Goal: Find specific fact: Find contact information

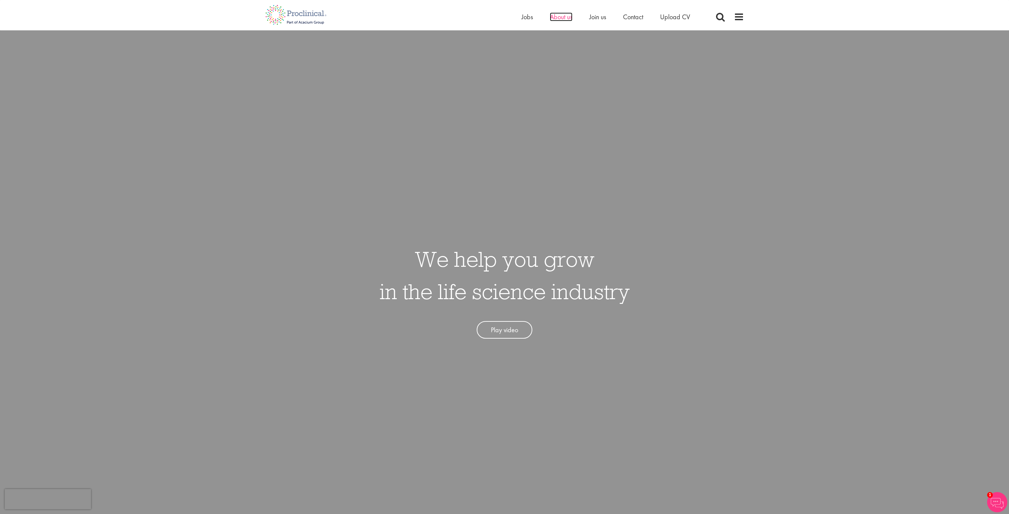
click at [563, 19] on span "About us" at bounding box center [561, 16] width 23 height 9
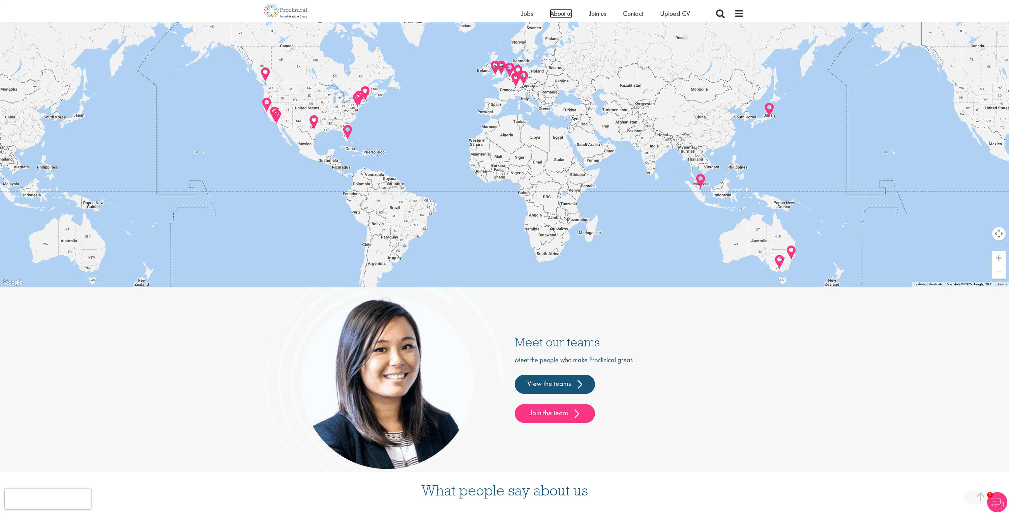
scroll to position [1569, 0]
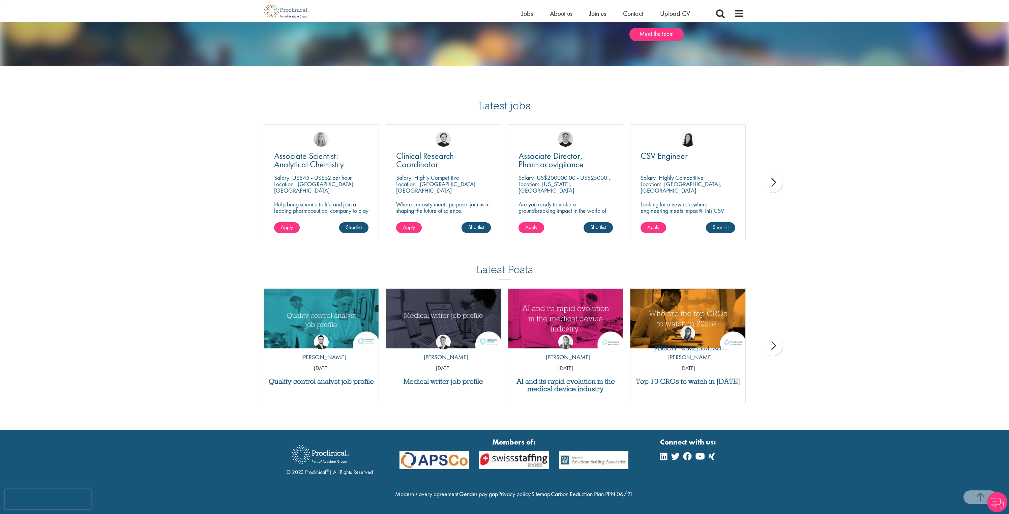
scroll to position [981, 0]
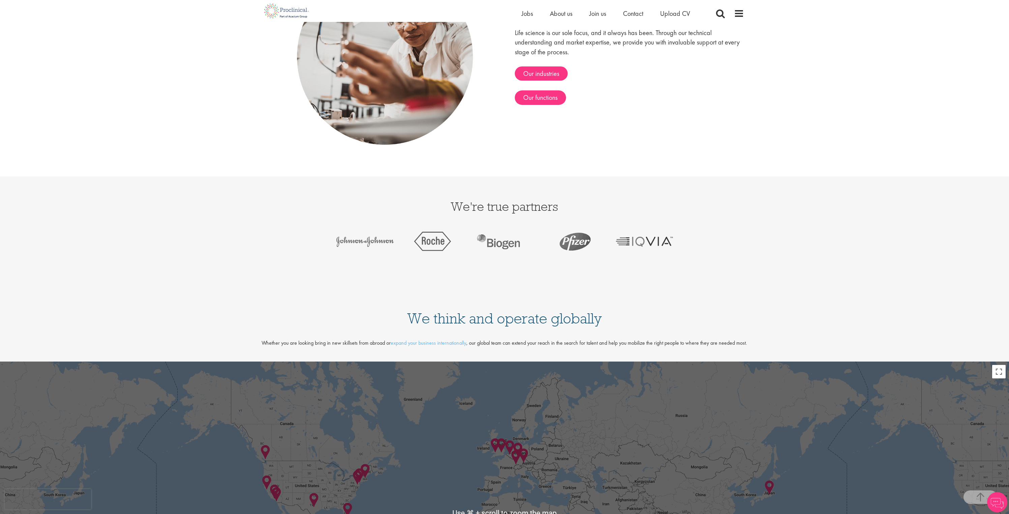
scroll to position [1590, 0]
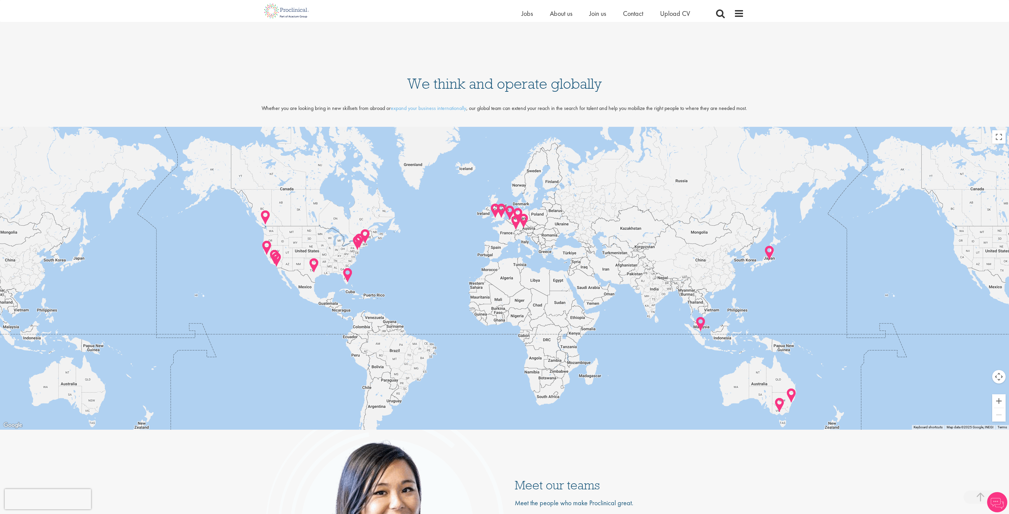
click at [518, 260] on div at bounding box center [504, 278] width 1009 height 303
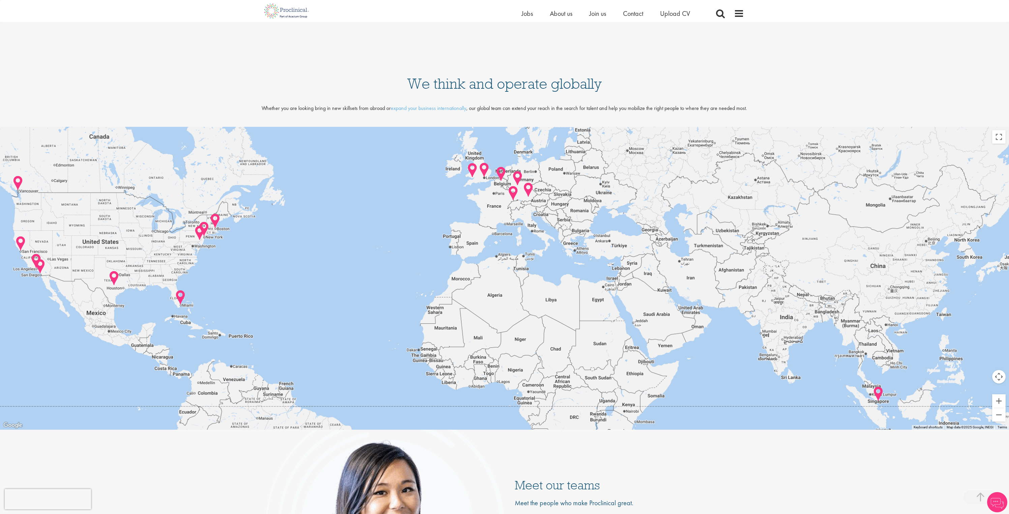
click at [518, 210] on div at bounding box center [504, 278] width 1009 height 303
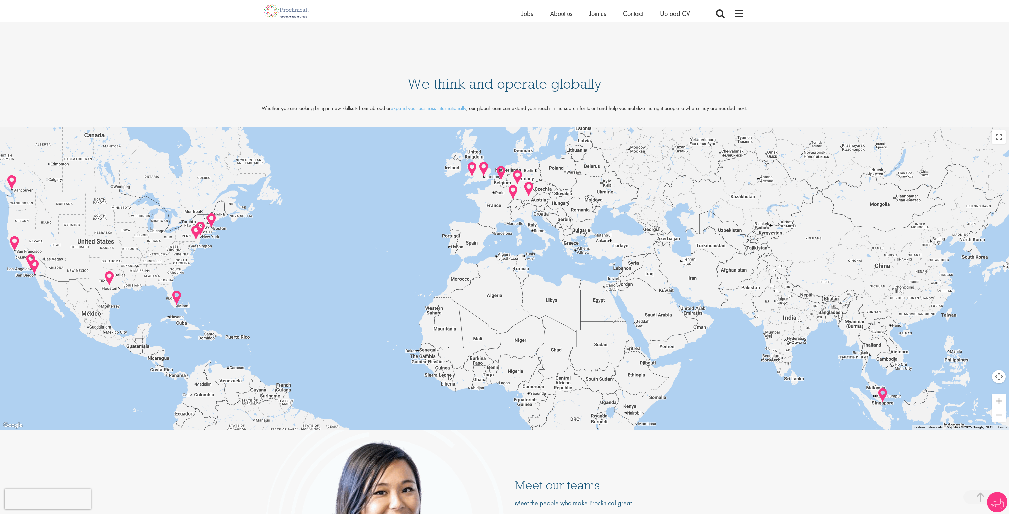
click at [518, 210] on div at bounding box center [504, 278] width 1009 height 303
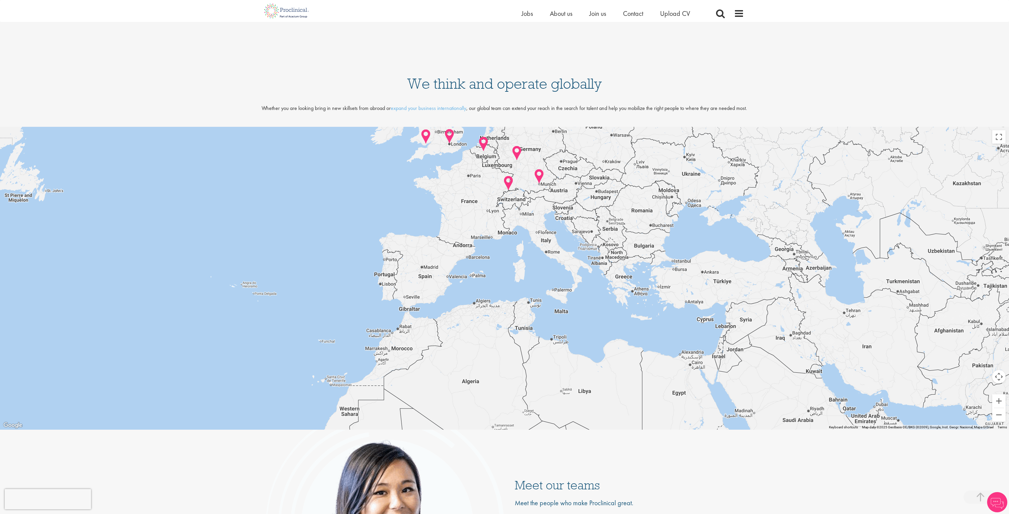
click at [522, 203] on div at bounding box center [504, 278] width 1009 height 303
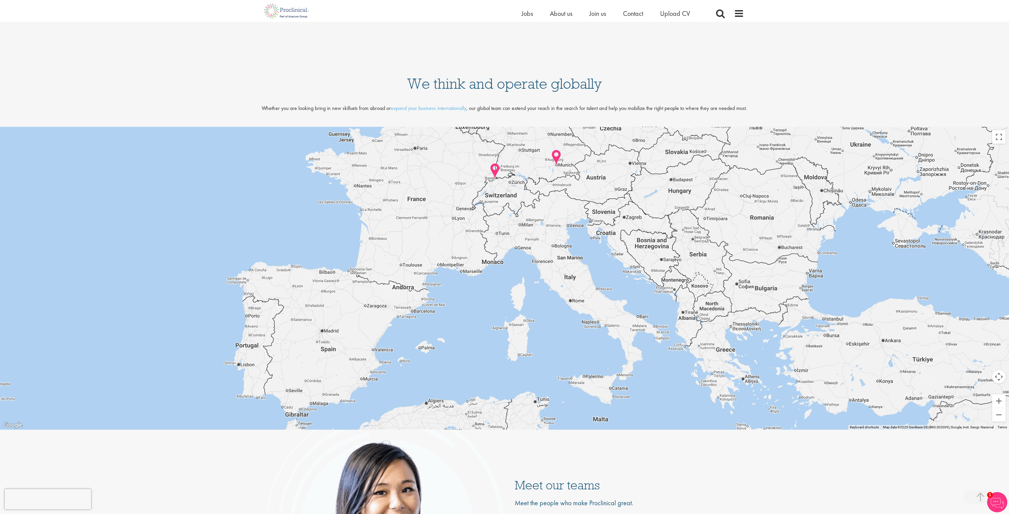
click at [512, 202] on div at bounding box center [504, 278] width 1009 height 303
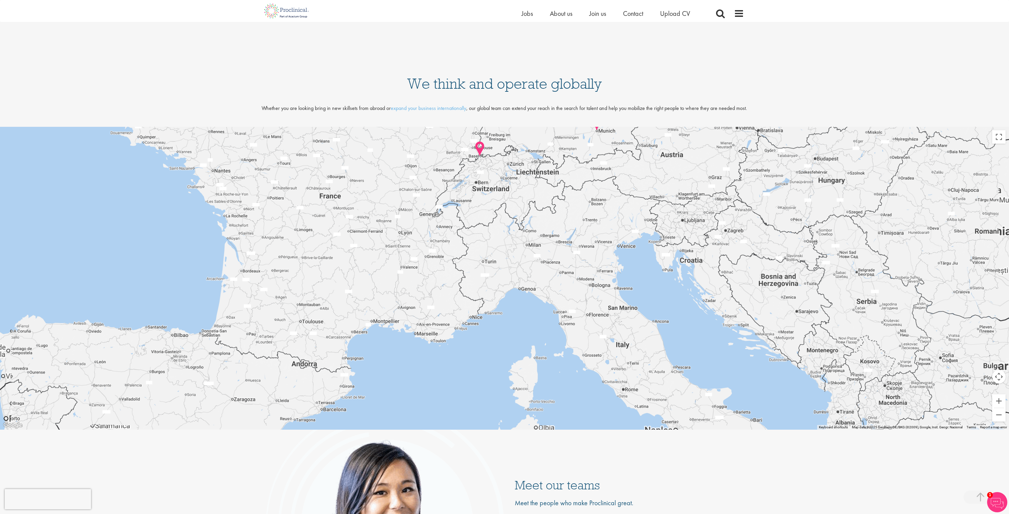
click at [501, 186] on div at bounding box center [504, 278] width 1009 height 303
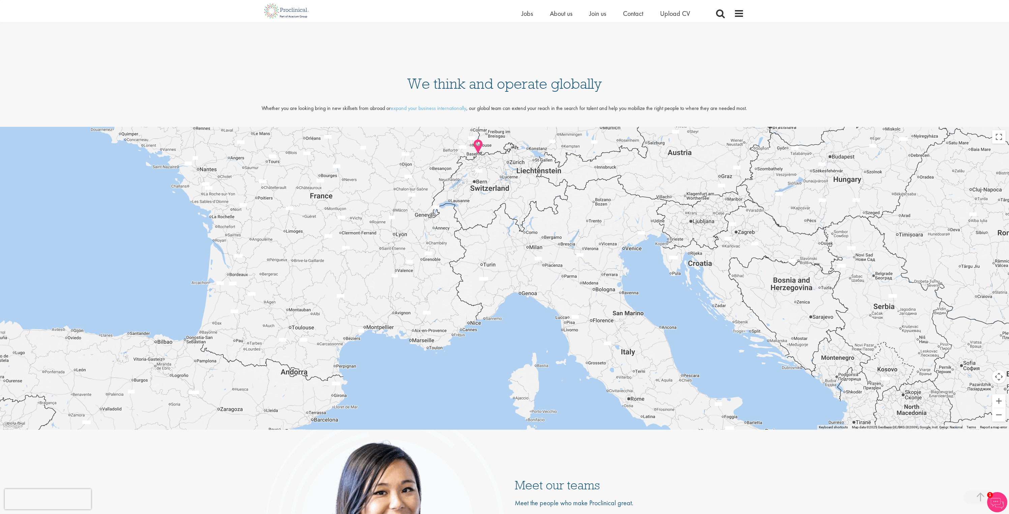
click at [501, 186] on div at bounding box center [504, 278] width 1009 height 303
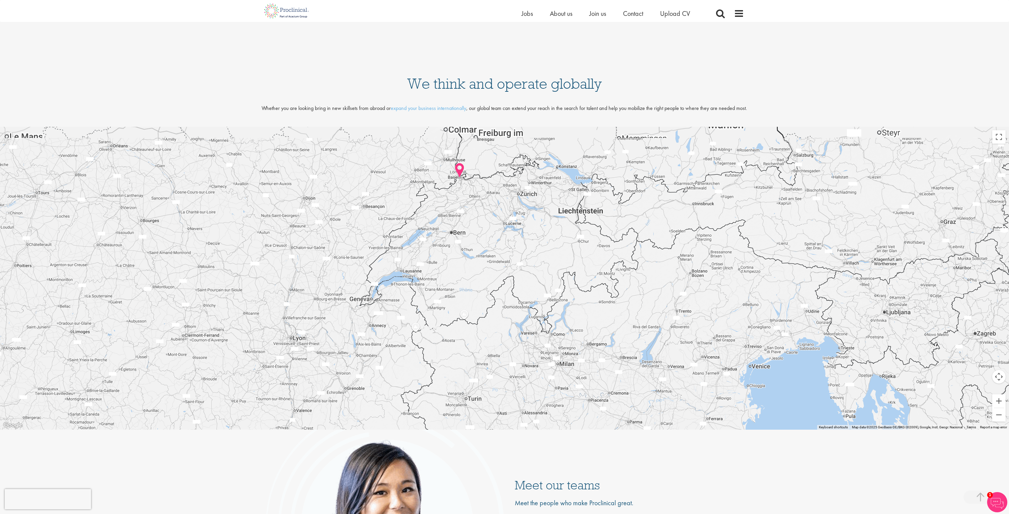
drag, startPoint x: 483, startPoint y: 169, endPoint x: 486, endPoint y: 230, distance: 60.4
click at [487, 232] on div at bounding box center [504, 278] width 1009 height 303
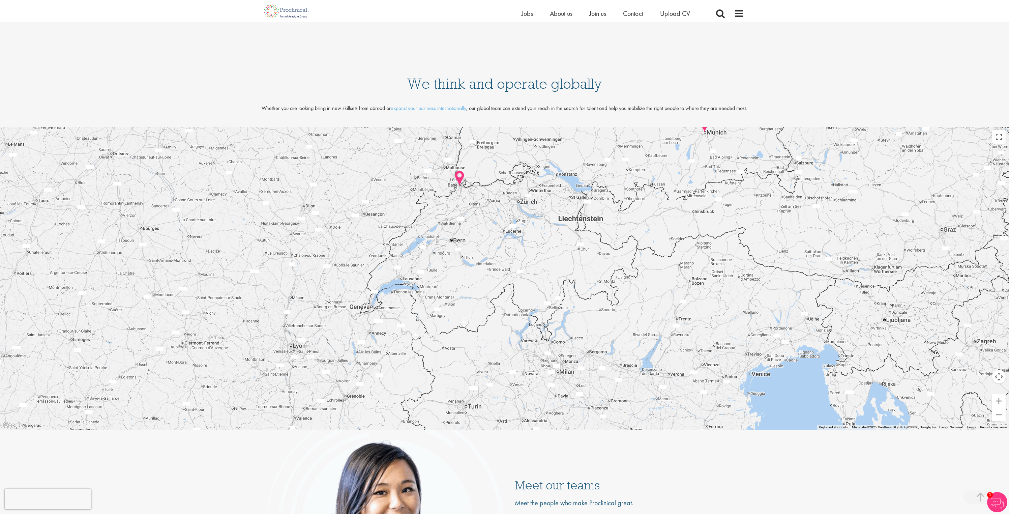
click at [458, 196] on div at bounding box center [504, 278] width 1009 height 303
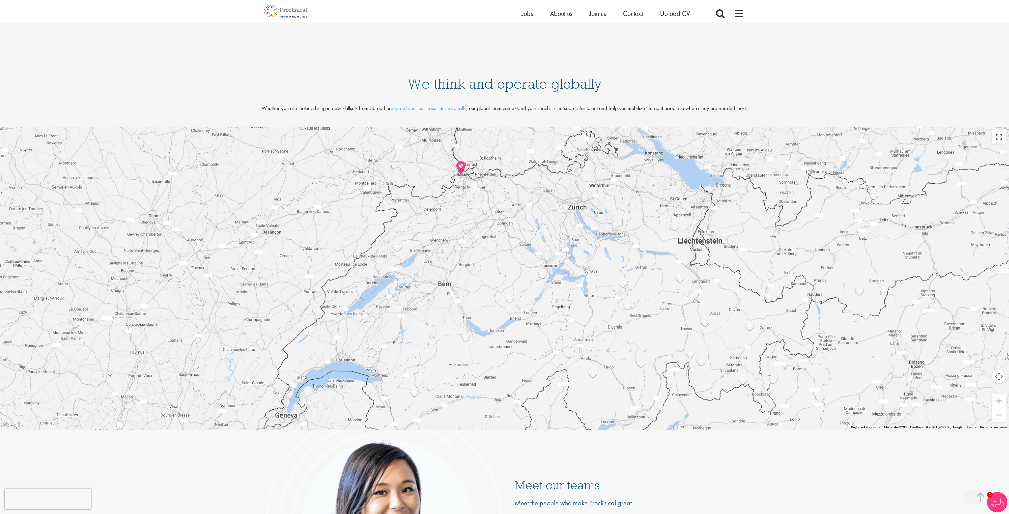
click at [458, 196] on div at bounding box center [504, 278] width 1009 height 303
click at [466, 193] on div at bounding box center [504, 278] width 1009 height 303
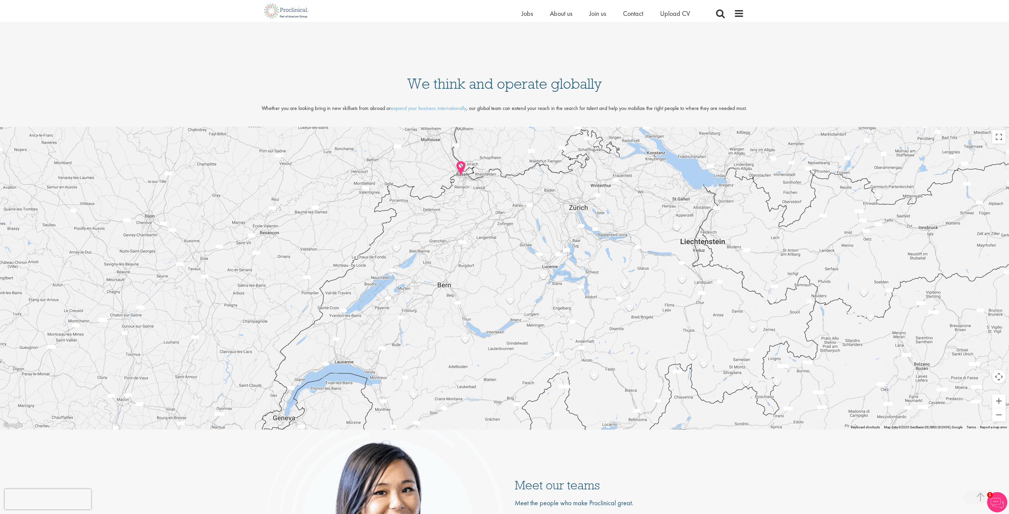
click at [466, 193] on div at bounding box center [504, 278] width 1009 height 303
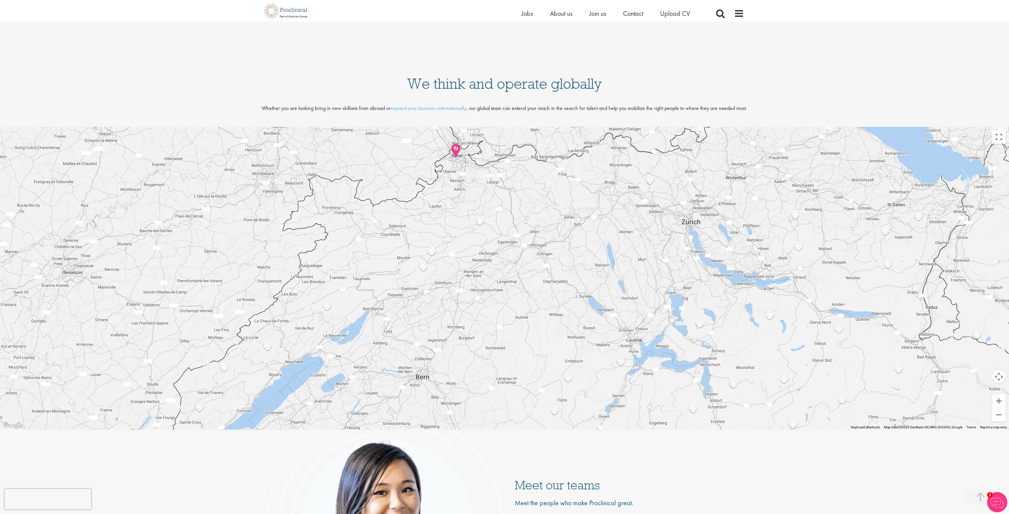
click at [467, 187] on div at bounding box center [504, 278] width 1009 height 303
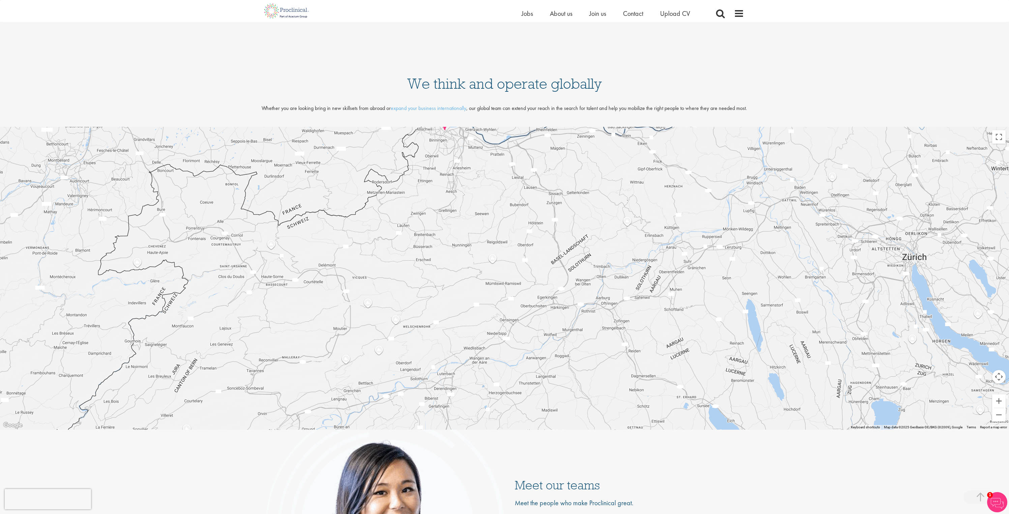
click at [467, 187] on div at bounding box center [504, 278] width 1009 height 303
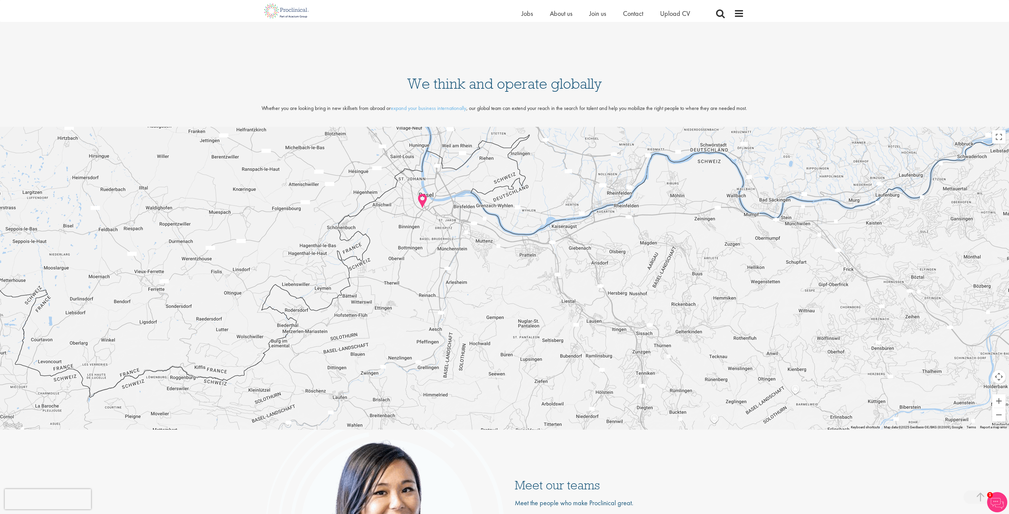
drag, startPoint x: 462, startPoint y: 168, endPoint x: 462, endPoint y: 302, distance: 133.8
click at [462, 302] on div at bounding box center [504, 278] width 1009 height 303
click at [426, 203] on img at bounding box center [422, 201] width 10 height 16
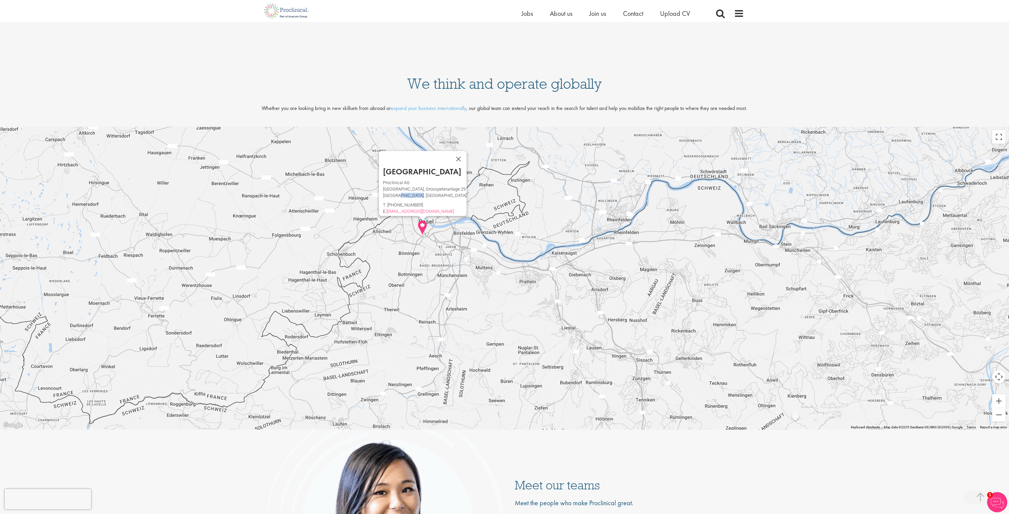
drag, startPoint x: 397, startPoint y: 191, endPoint x: 418, endPoint y: 192, distance: 21.3
click at [418, 194] on p "Basel, 4052 Basel" at bounding box center [425, 195] width 84 height 3
copy p "4052 Basel"
